Goal: Task Accomplishment & Management: Complete application form

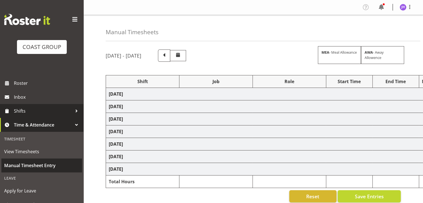
select select "1512"
select select "624"
select select "1512"
select select "624"
select select "1512"
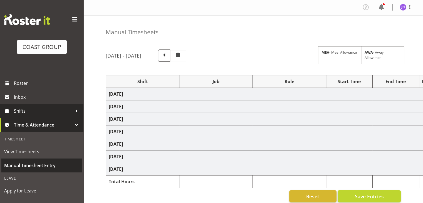
select select "624"
select select "1512"
select select "624"
select select "1512"
select select "624"
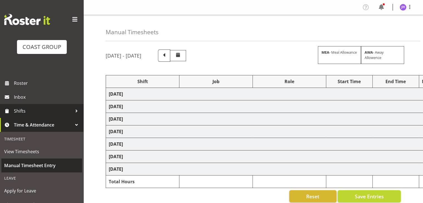
select select "1512"
select select "624"
select select "1512"
select select "624"
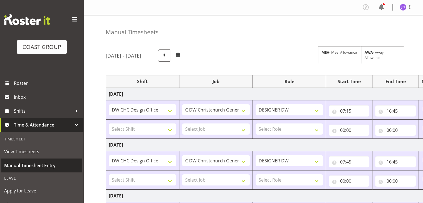
click at [53, 167] on span "Manual Timesheet Entry" at bounding box center [41, 165] width 75 height 8
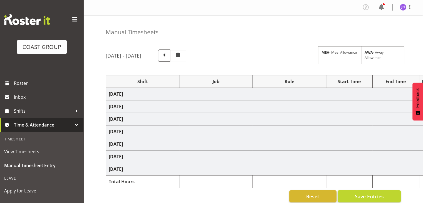
select select "1512"
select select "624"
select select "1512"
select select "624"
select select "1512"
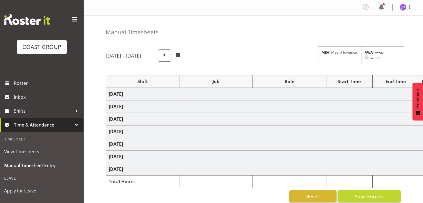
select select "624"
select select "1512"
select select "624"
select select "1512"
select select "624"
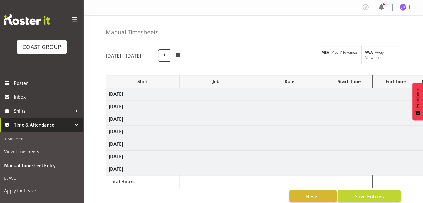
select select "1512"
select select "624"
select select "1512"
select select "624"
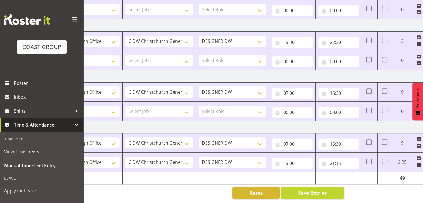
scroll to position [0, 72]
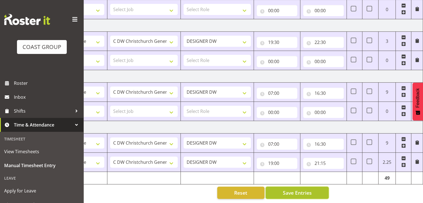
click at [314, 190] on button "Save Entries" at bounding box center [297, 193] width 63 height 12
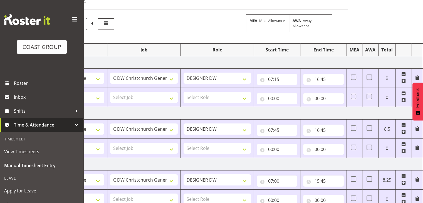
scroll to position [0, 0]
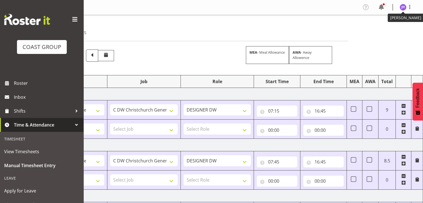
click at [406, 9] on figure at bounding box center [403, 7] width 7 height 7
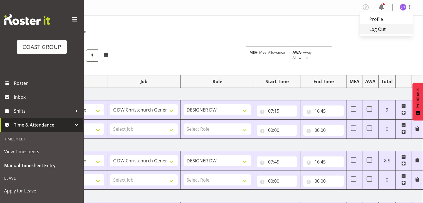
click at [393, 32] on link "Log Out" at bounding box center [386, 29] width 53 height 10
